Goal: Check status: Check status

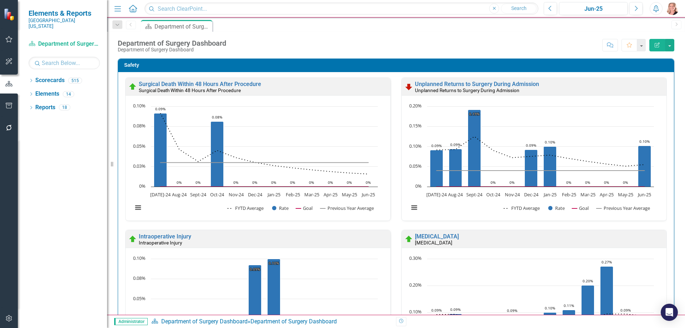
click at [353, 39] on div "Department of Surgery Dashboard Department of Surgery Dashboard Score: N/A Jun-…" at bounding box center [396, 42] width 578 height 21
drag, startPoint x: 309, startPoint y: 39, endPoint x: 383, endPoint y: 47, distance: 75.0
click at [309, 39] on div "Score: N/A Jun-25 Completed Comment Favorite Edit Report" at bounding box center [452, 45] width 444 height 12
click at [516, 39] on div "Score: N/A Jun-25 Completed Comment Favorite Edit Report" at bounding box center [452, 45] width 444 height 12
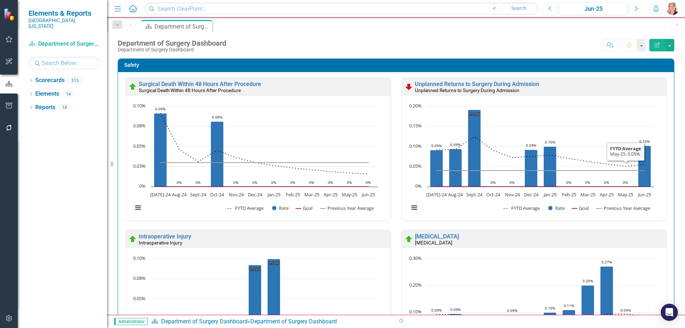
click at [638, 9] on button "Next" at bounding box center [635, 8] width 13 height 13
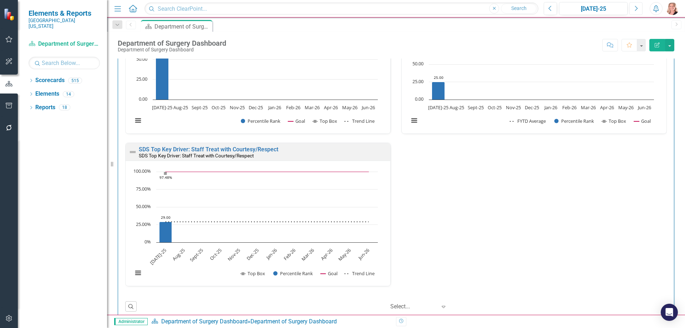
scroll to position [1177, 0]
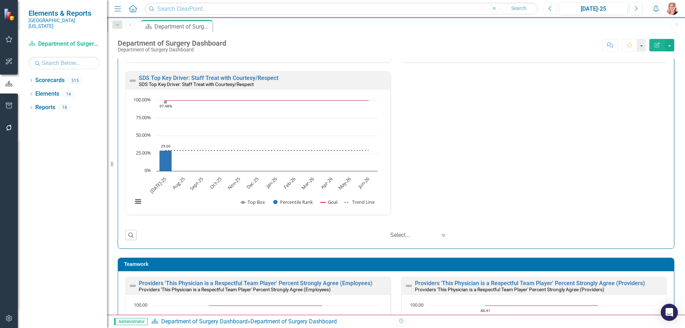
click at [548, 10] on icon "Previous" at bounding box center [550, 8] width 4 height 6
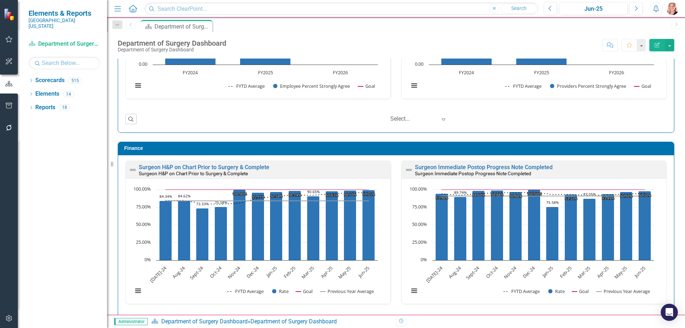
scroll to position [1528, 0]
